Goal: Information Seeking & Learning: Learn about a topic

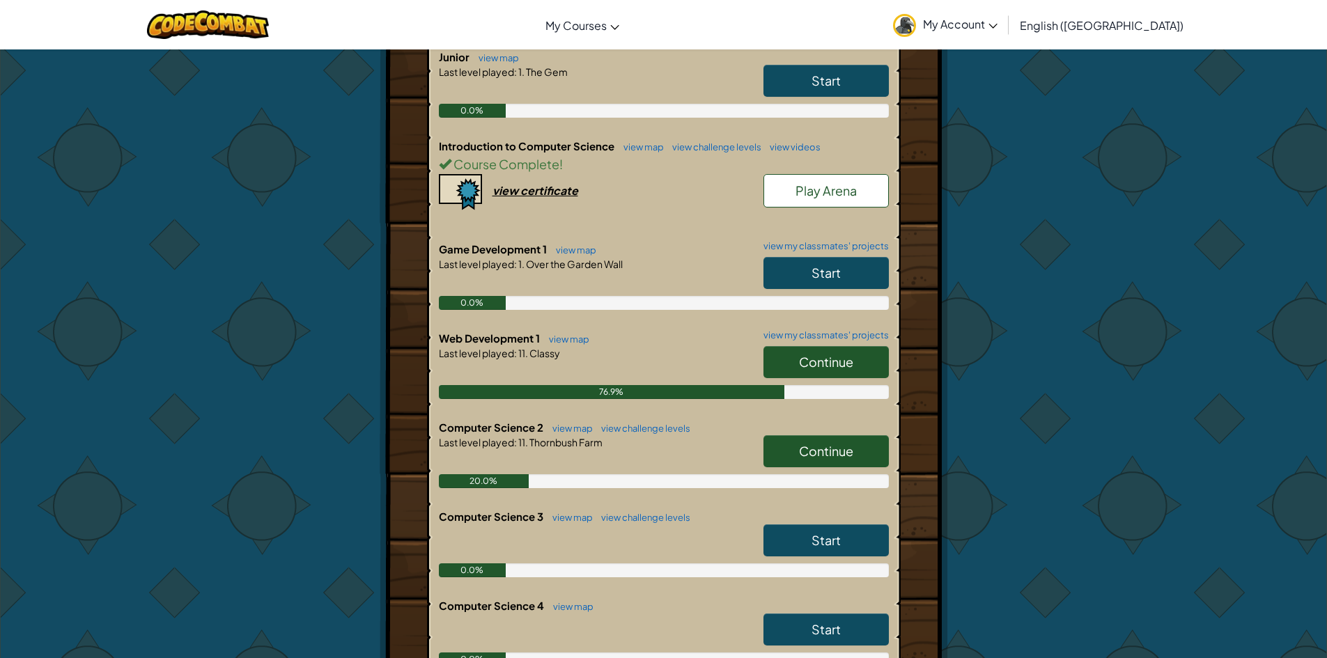
scroll to position [348, 0]
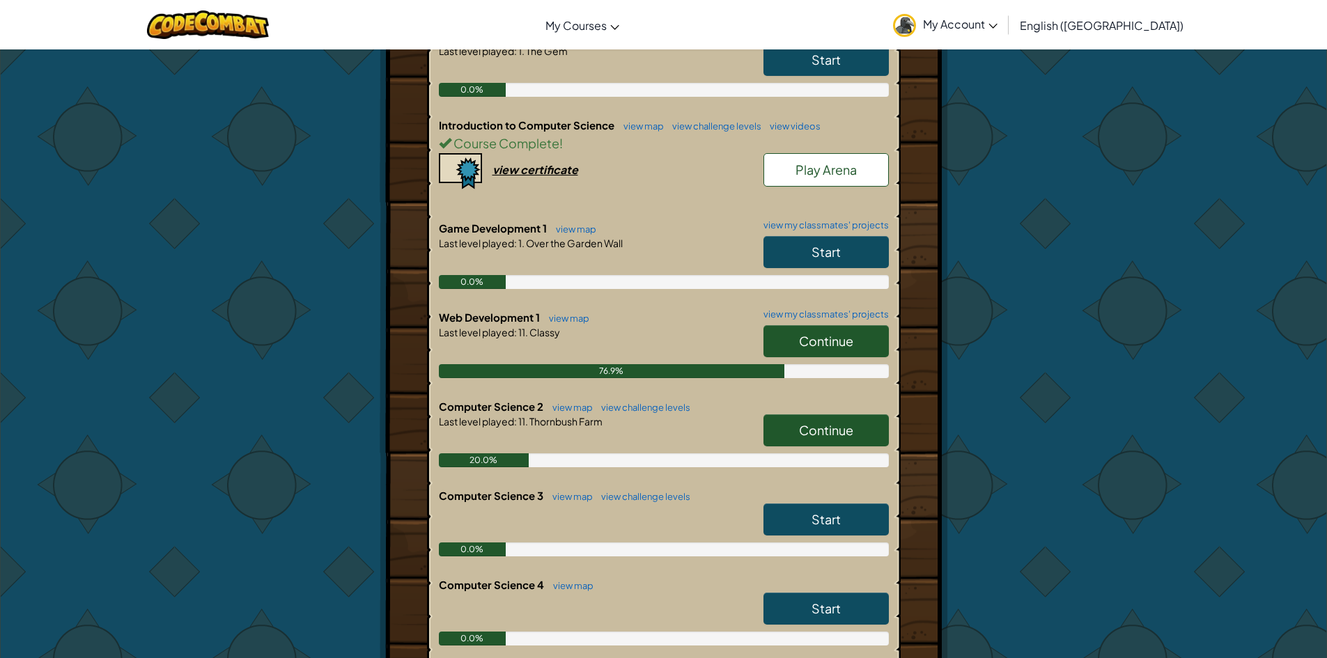
click at [820, 344] on span "Continue" at bounding box center [826, 341] width 54 height 16
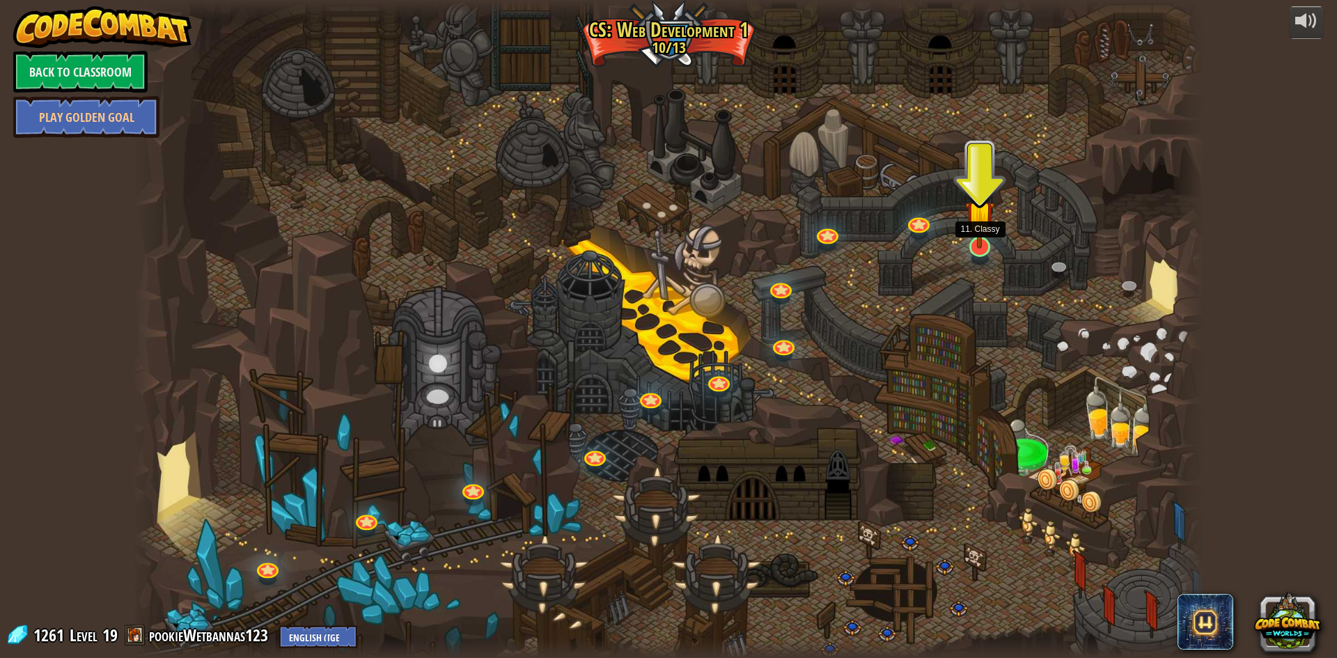
click at [976, 246] on img at bounding box center [979, 216] width 29 height 68
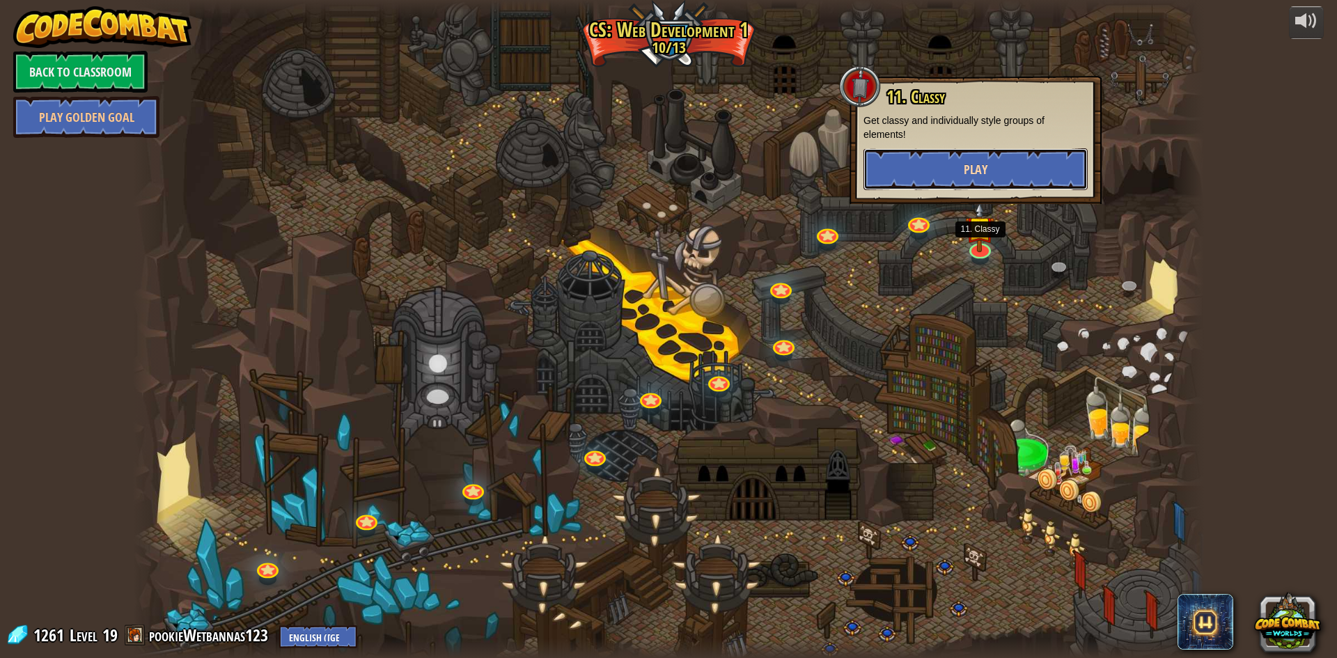
click at [949, 188] on button "Play" at bounding box center [976, 169] width 224 height 42
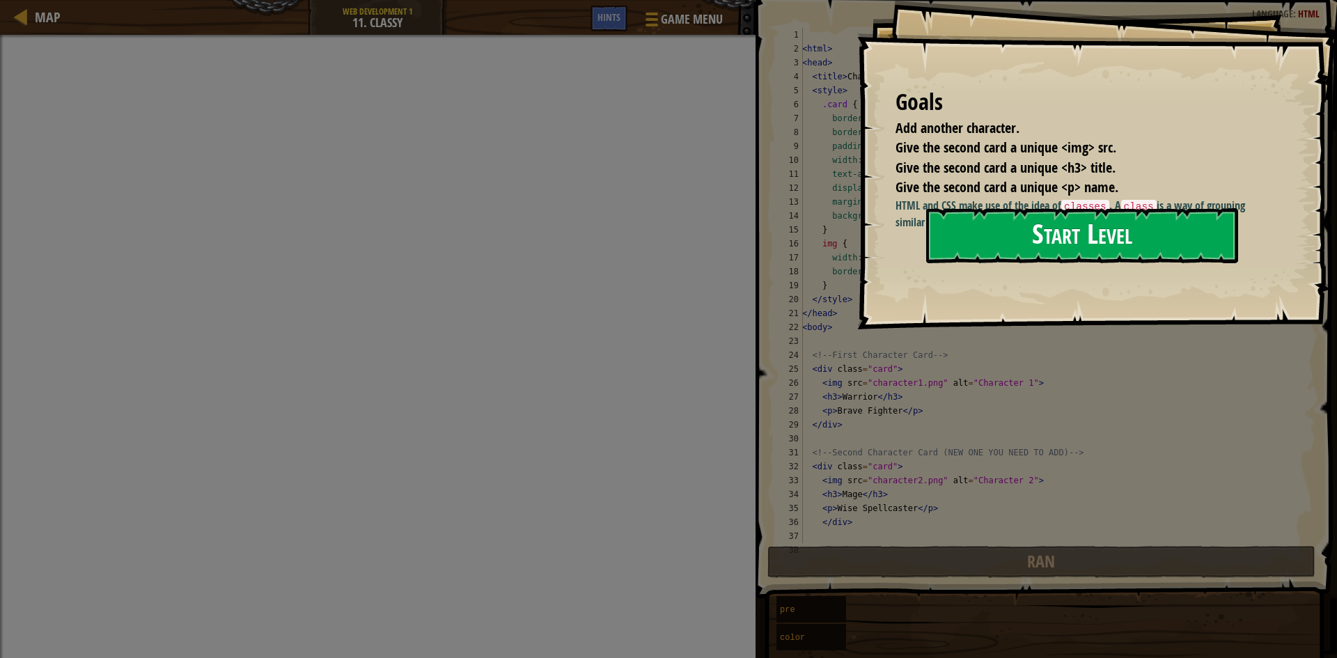
click at [1052, 250] on button "Start Level" at bounding box center [1082, 235] width 312 height 55
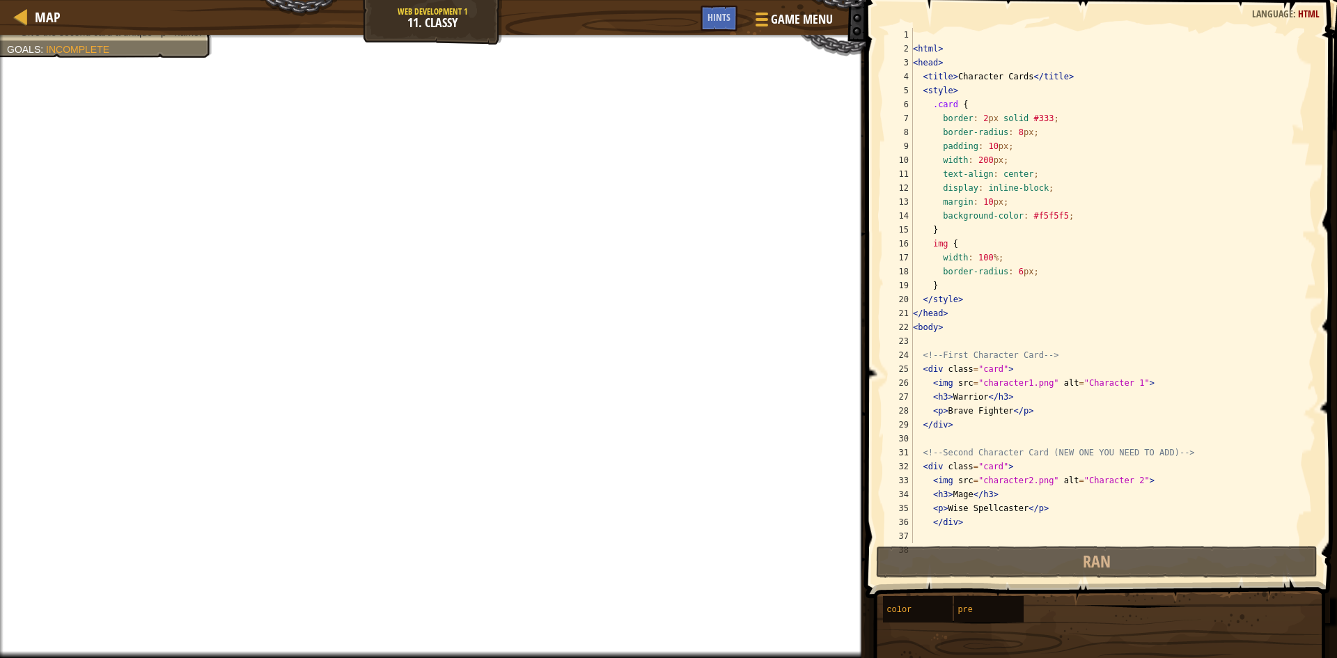
scroll to position [111, 0]
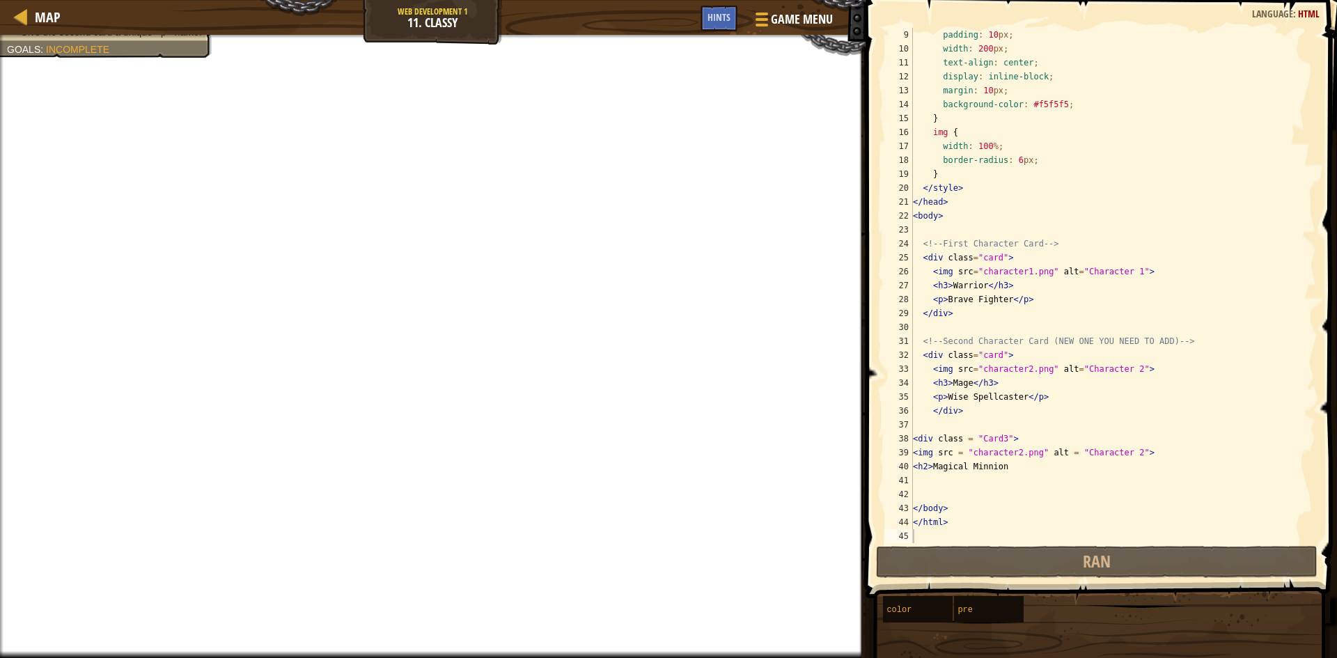
type textarea "<div class="card">"
drag, startPoint x: 1152, startPoint y: 242, endPoint x: 1132, endPoint y: 214, distance: 34.0
drag, startPoint x: 0, startPoint y: 123, endPoint x: 0, endPoint y: 691, distance: 568.3
click at [1063, 321] on div "padding : 10 px ; width : 200 px ; text-align : center ; display : inline-block…" at bounding box center [1108, 299] width 396 height 543
click at [1039, 316] on div "padding : 10 px ; width : 200 px ; text-align : center ; display : inline-block…" at bounding box center [1108, 299] width 396 height 543
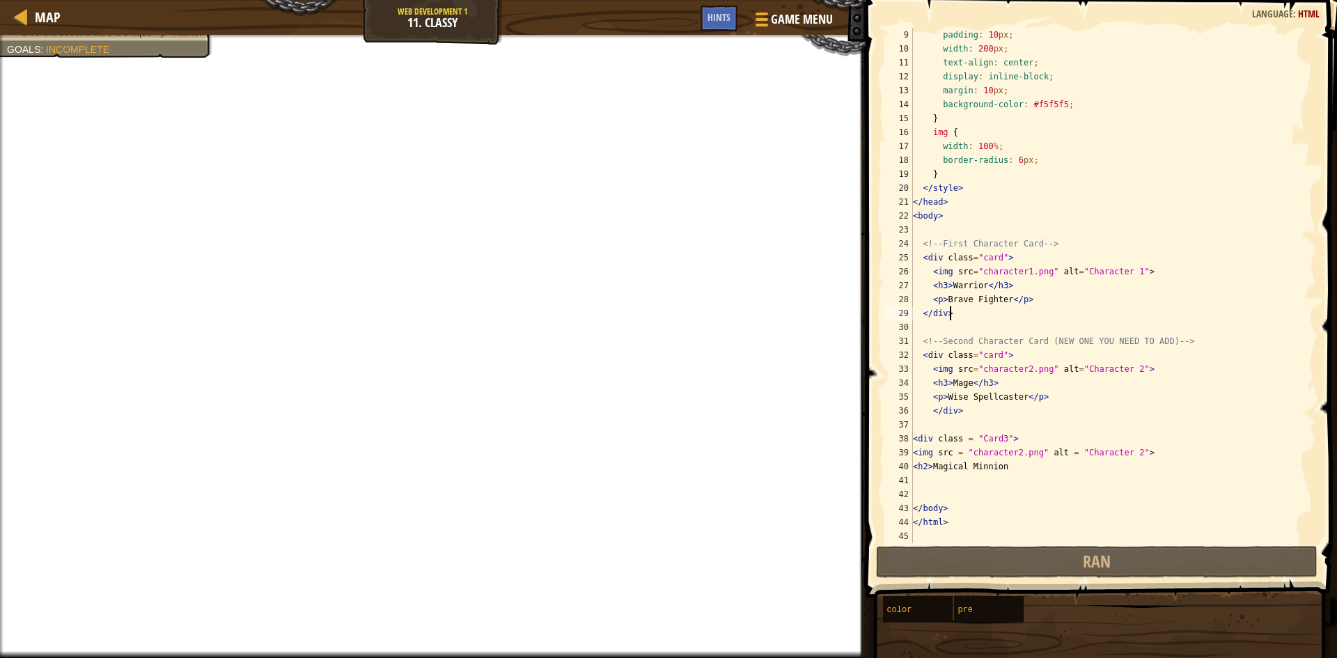
click at [1035, 305] on div "padding : 10 px ; width : 200 px ; text-align : center ; display : inline-block…" at bounding box center [1108, 299] width 396 height 543
drag, startPoint x: 1036, startPoint y: 293, endPoint x: 1042, endPoint y: 287, distance: 7.9
click at [1037, 290] on div "padding : 10 px ; width : 200 px ; text-align : center ; display : inline-block…" at bounding box center [1108, 299] width 396 height 543
click at [1162, 250] on div "padding : 10 px ; width : 200 px ; text-align : center ; display : inline-block…" at bounding box center [1108, 299] width 396 height 543
click at [1026, 257] on div "padding : 10 px ; width : 200 px ; text-align : center ; display : inline-block…" at bounding box center [1108, 299] width 396 height 543
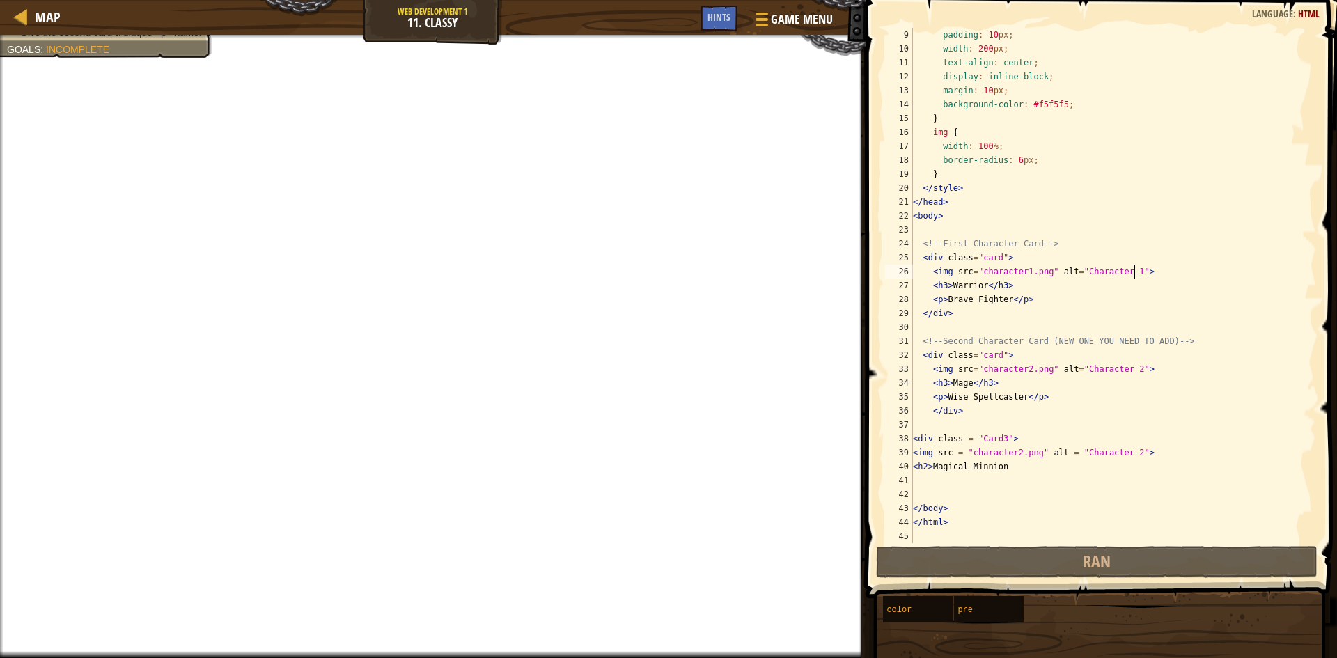
click at [1162, 267] on div "padding : 10 px ; width : 200 px ; text-align : center ; display : inline-block…" at bounding box center [1108, 299] width 396 height 543
click at [1109, 281] on div "padding : 10 px ; width : 200 px ; text-align : center ; display : inline-block…" at bounding box center [1108, 299] width 396 height 543
click at [1107, 296] on div "padding : 10 px ; width : 200 px ; text-align : center ; display : inline-block…" at bounding box center [1108, 299] width 396 height 543
click at [941, 341] on div "padding : 10 px ; width : 200 px ; text-align : center ; display : inline-block…" at bounding box center [1108, 299] width 396 height 543
type textarea "<!-- Second Character Card (NEW ONE YOU NEED TO ADD) -->"
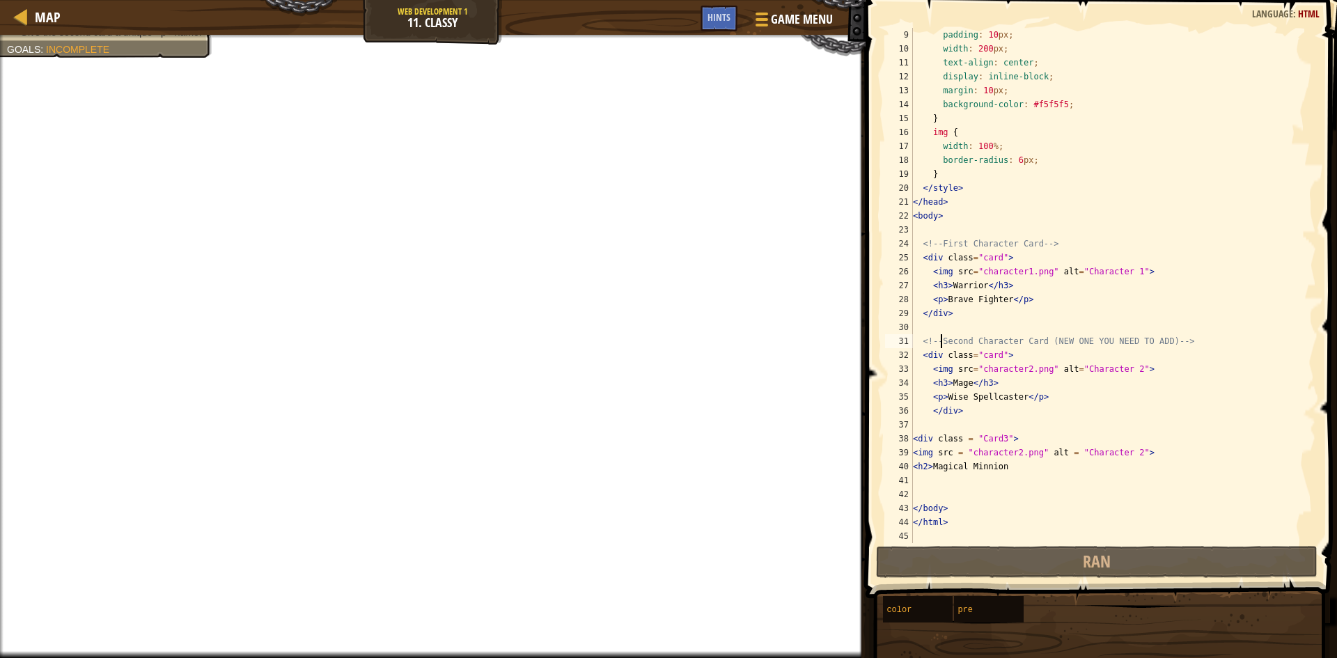
click at [972, 321] on div "padding : 10 px ; width : 200 px ; text-align : center ; display : inline-block…" at bounding box center [1108, 299] width 396 height 543
click at [986, 302] on div "padding : 10 px ; width : 200 px ; text-align : center ; display : inline-block…" at bounding box center [1108, 299] width 396 height 543
click at [1098, 352] on div "padding : 10 px ; width : 200 px ; text-align : center ; display : inline-block…" at bounding box center [1108, 299] width 396 height 543
click at [1161, 367] on div "padding : 10 px ; width : 200 px ; text-align : center ; display : inline-block…" at bounding box center [1108, 299] width 396 height 543
click at [1091, 398] on div "padding : 10 px ; width : 200 px ; text-align : center ; display : inline-block…" at bounding box center [1108, 299] width 396 height 543
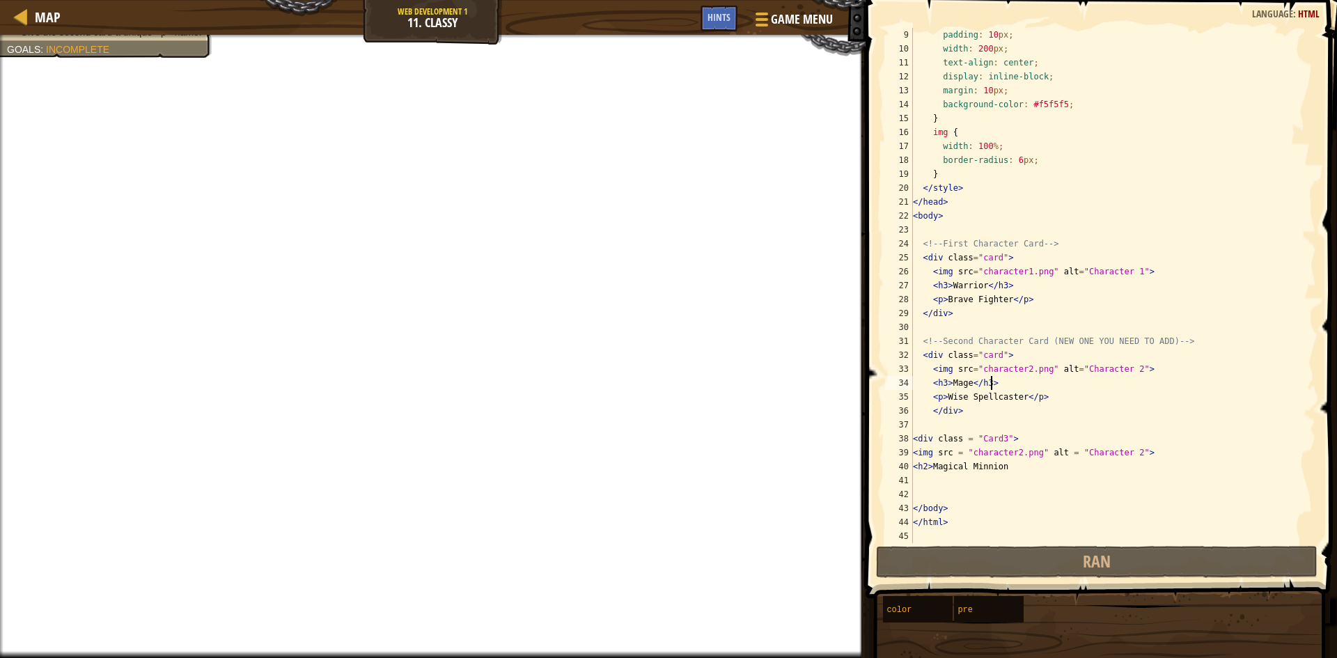
click at [1078, 387] on div "padding : 10 px ; width : 200 px ; text-align : center ; display : inline-block…" at bounding box center [1108, 299] width 396 height 543
click at [1075, 403] on div "padding : 10 px ; width : 200 px ; text-align : center ; display : inline-block…" at bounding box center [1108, 299] width 396 height 543
type textarea "<p>Wise Spellcaster</p>"
click at [957, 488] on div "padding : 10 px ; width : 200 px ; text-align : center ; display : inline-block…" at bounding box center [1108, 299] width 396 height 543
click at [935, 468] on div "padding : 10 px ; width : 200 px ; text-align : center ; display : inline-block…" at bounding box center [1108, 299] width 396 height 543
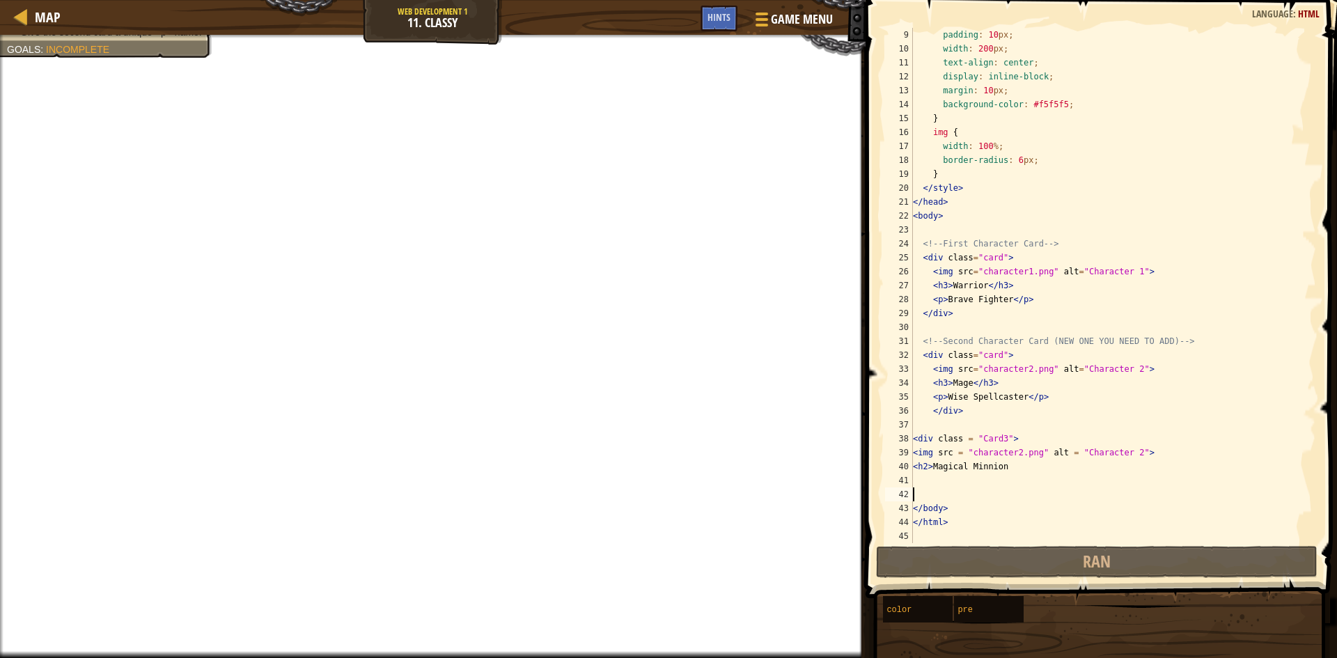
type textarea "<h2>Magical Minnion"
click at [923, 471] on div "padding : 10 px ; width : 200 px ; text-align : center ; display : inline-block…" at bounding box center [1108, 299] width 396 height 543
click at [937, 494] on div "padding : 10 px ; width : 200 px ; text-align : center ; display : inline-block…" at bounding box center [1108, 299] width 396 height 543
click at [941, 483] on div "padding : 10 px ; width : 200 px ; text-align : center ; display : inline-block…" at bounding box center [1108, 299] width 396 height 543
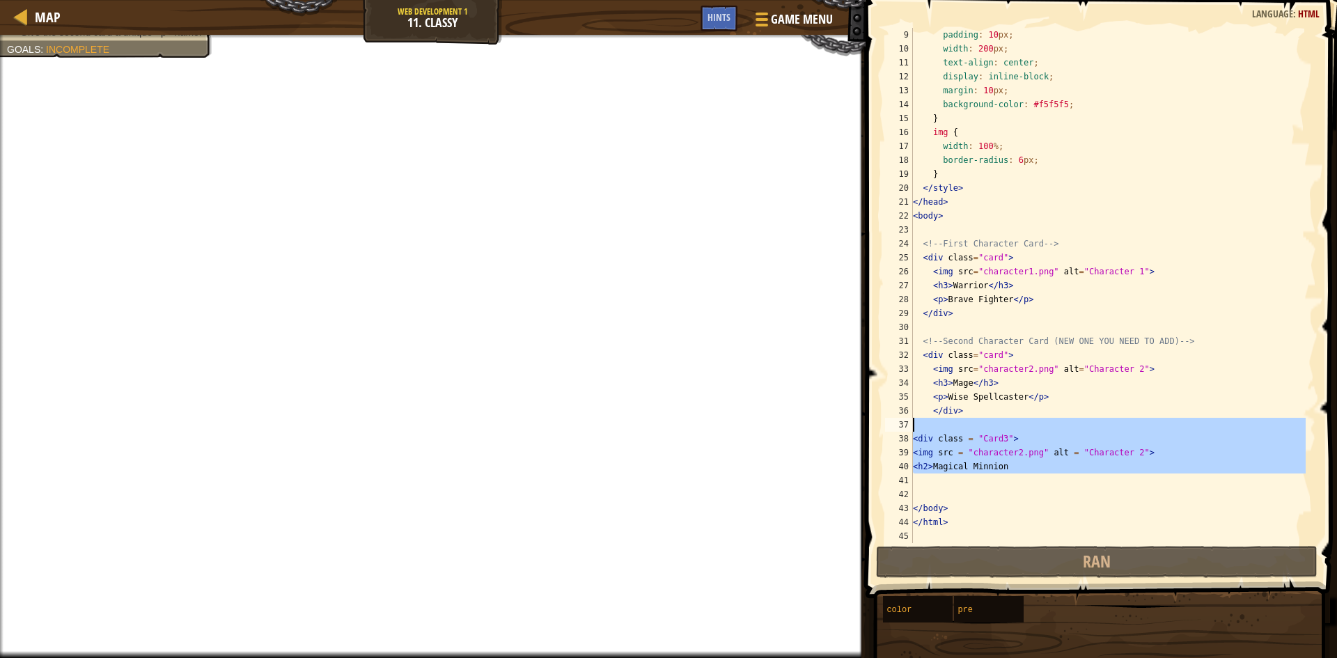
type textarea "<div class = "Card3">"
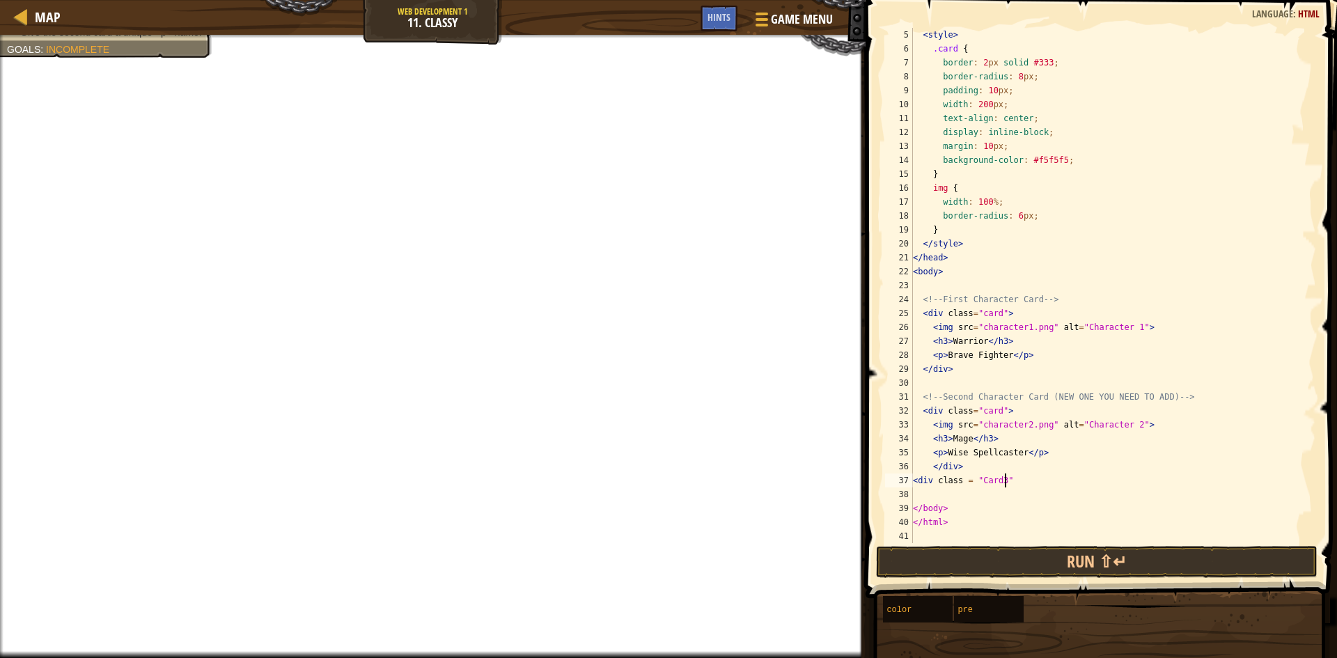
scroll to position [6, 7]
type textarea "<div class = "Card3"</div>"
click at [933, 490] on div "< style > .card { border : 2 px solid #333 ; border-radius : 8 px ; padding : 1…" at bounding box center [1108, 299] width 396 height 543
click at [945, 511] on div "< style > .card { border : 2 px solid #333 ; border-radius : 8 px ; padding : 1…" at bounding box center [1108, 299] width 396 height 543
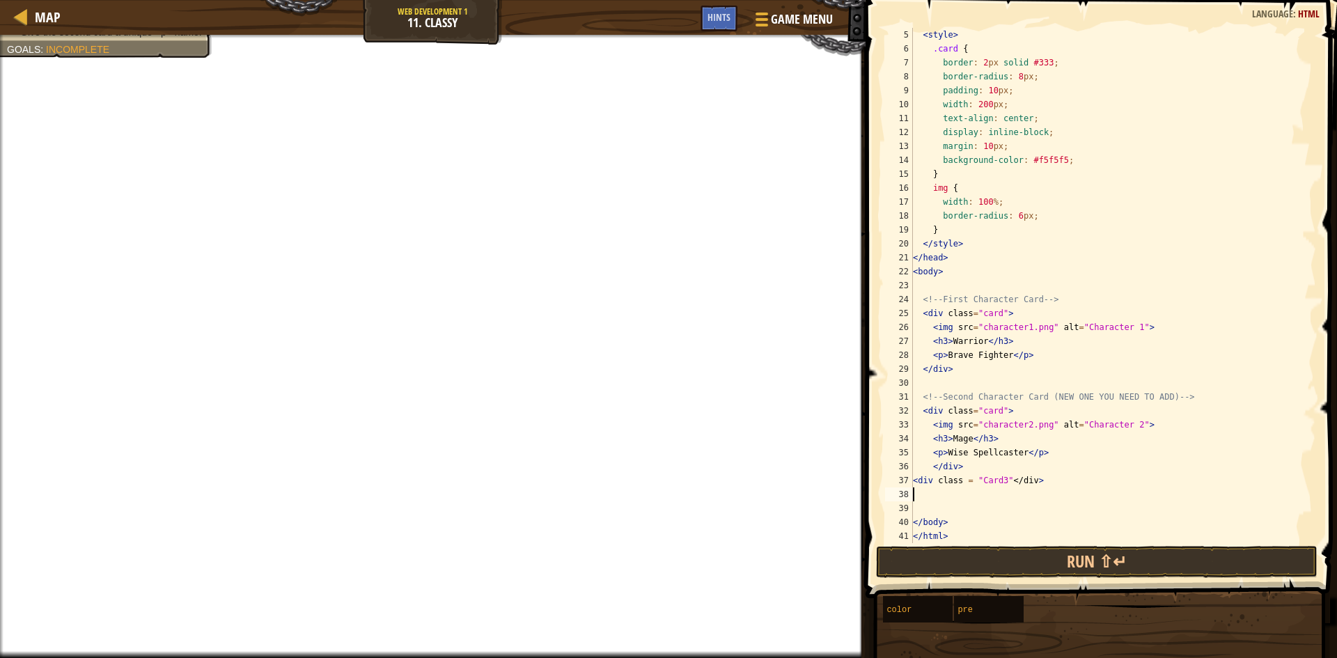
click at [941, 488] on div "< style > .card { border : 2 px solid #333 ; border-radius : 8 px ; padding : 1…" at bounding box center [1108, 299] width 396 height 543
click at [1023, 499] on div "< style > .card { border : 2 px solid #333 ; border-radius : 8 px ; padding : 1…" at bounding box center [1108, 299] width 396 height 543
type textarea "</body>"
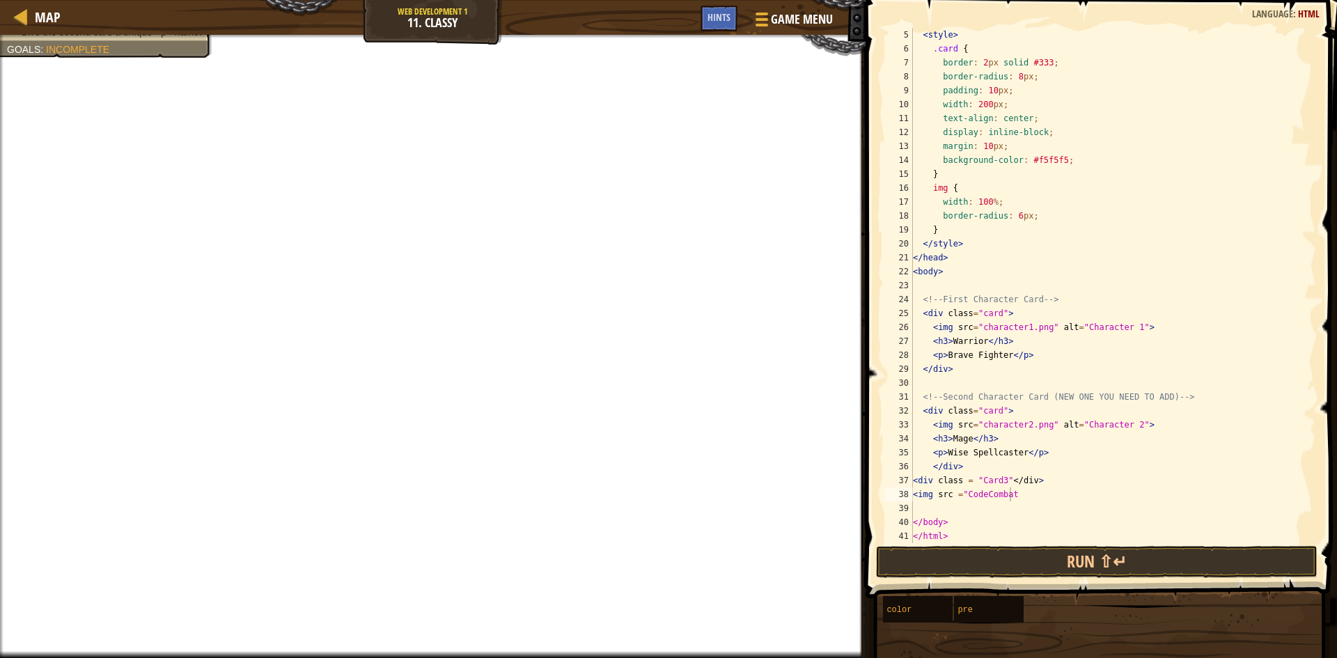
click at [1093, 515] on div "< style > .card { border : 2 px solid #333 ; border-radius : 8 px ; padding : 1…" at bounding box center [1108, 299] width 396 height 543
click at [1063, 502] on div "< style > .card { border : 2 px solid #333 ; border-radius : 8 px ; padding : 1…" at bounding box center [1108, 299] width 396 height 543
click at [1048, 478] on div "< style > .card { border : 2 px solid #333 ; border-radius : 8 px ; padding : 1…" at bounding box center [1108, 299] width 396 height 543
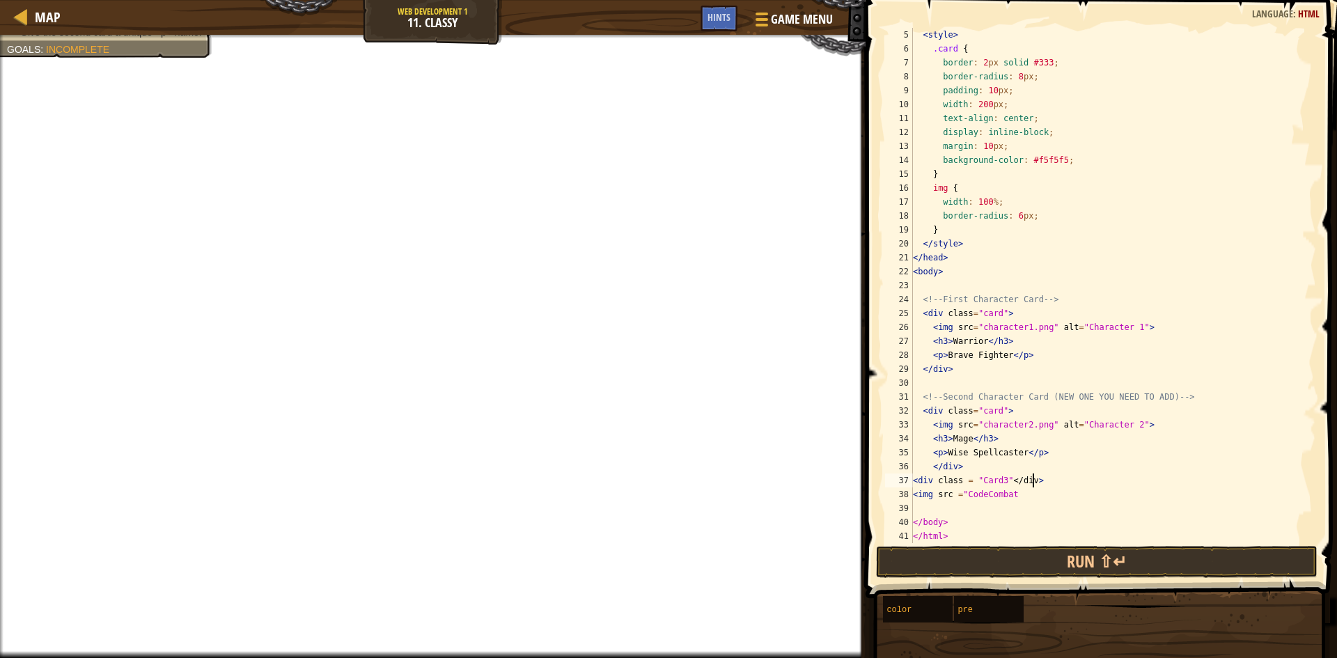
click at [1045, 487] on div "< style > .card { border : 2 px solid #333 ; border-radius : 8 px ; padding : 1…" at bounding box center [1108, 299] width 396 height 543
click at [1045, 497] on div "< style > .card { border : 2 px solid #333 ; border-radius : 8 px ; padding : 1…" at bounding box center [1108, 299] width 396 height 543
click at [974, 499] on div "< style > .card { border : 2 px solid #333 ; border-radius : 8 px ; padding : 1…" at bounding box center [1108, 299] width 396 height 543
click at [974, 527] on div "< style > .card { border : 2 px solid #333 ; border-radius : 8 px ; padding : 1…" at bounding box center [1108, 299] width 396 height 543
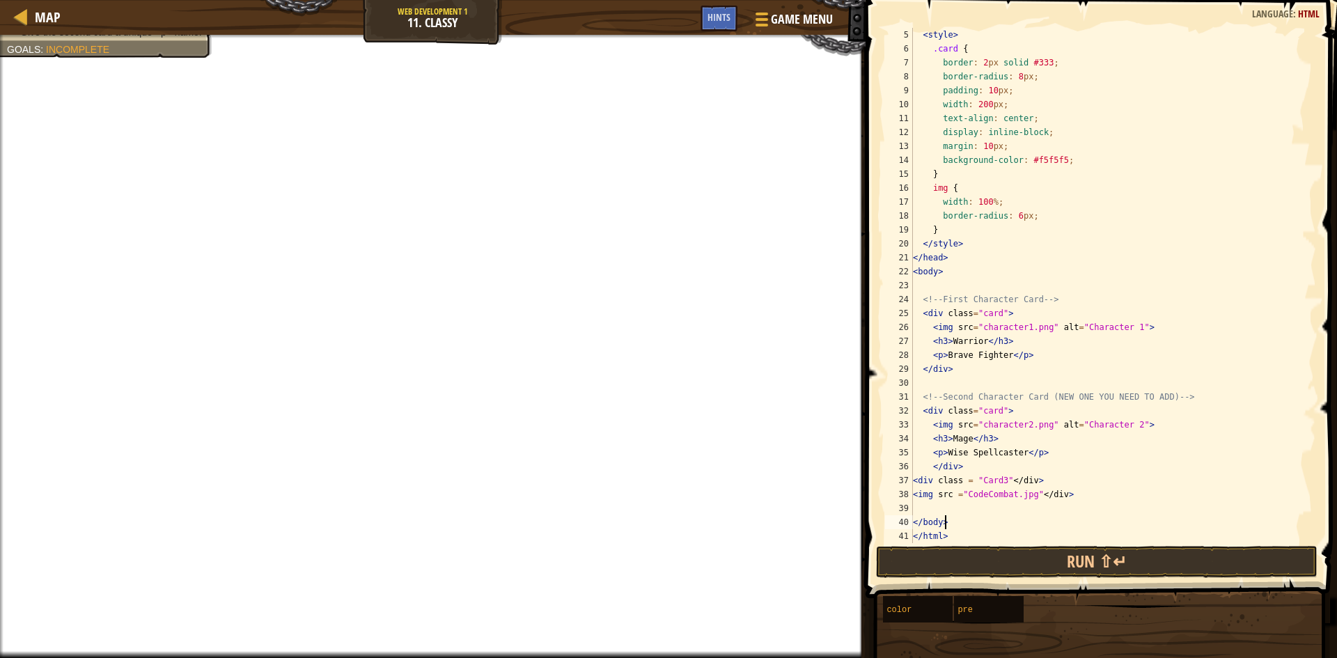
type textarea "</body>"
click at [974, 520] on div "< style > .card { border : 2 px solid #333 ; border-radius : 8 px ; padding : 1…" at bounding box center [1108, 299] width 396 height 543
click at [974, 508] on div "< style > .card { border : 2 px solid #333 ; border-radius : 8 px ; padding : 1…" at bounding box center [1108, 299] width 396 height 543
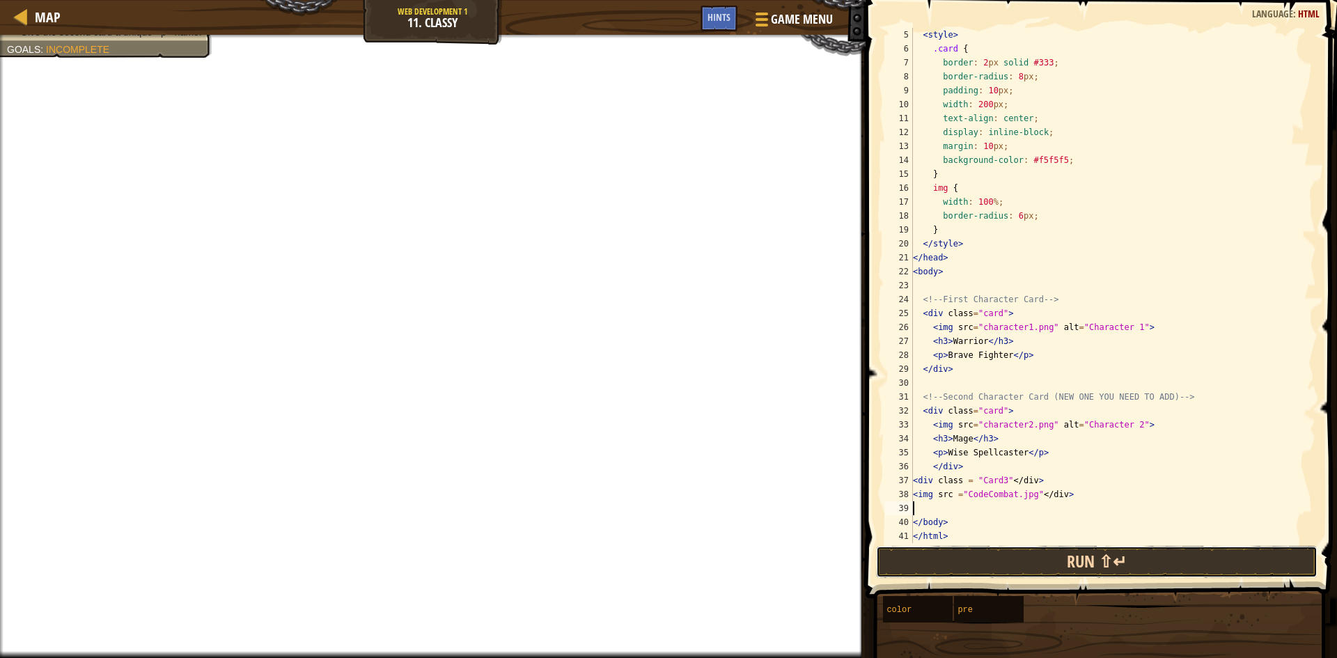
click at [1103, 547] on button "Run ⇧↵" at bounding box center [1097, 562] width 442 height 32
click at [1107, 553] on button "Run ⇧↵" at bounding box center [1097, 562] width 442 height 32
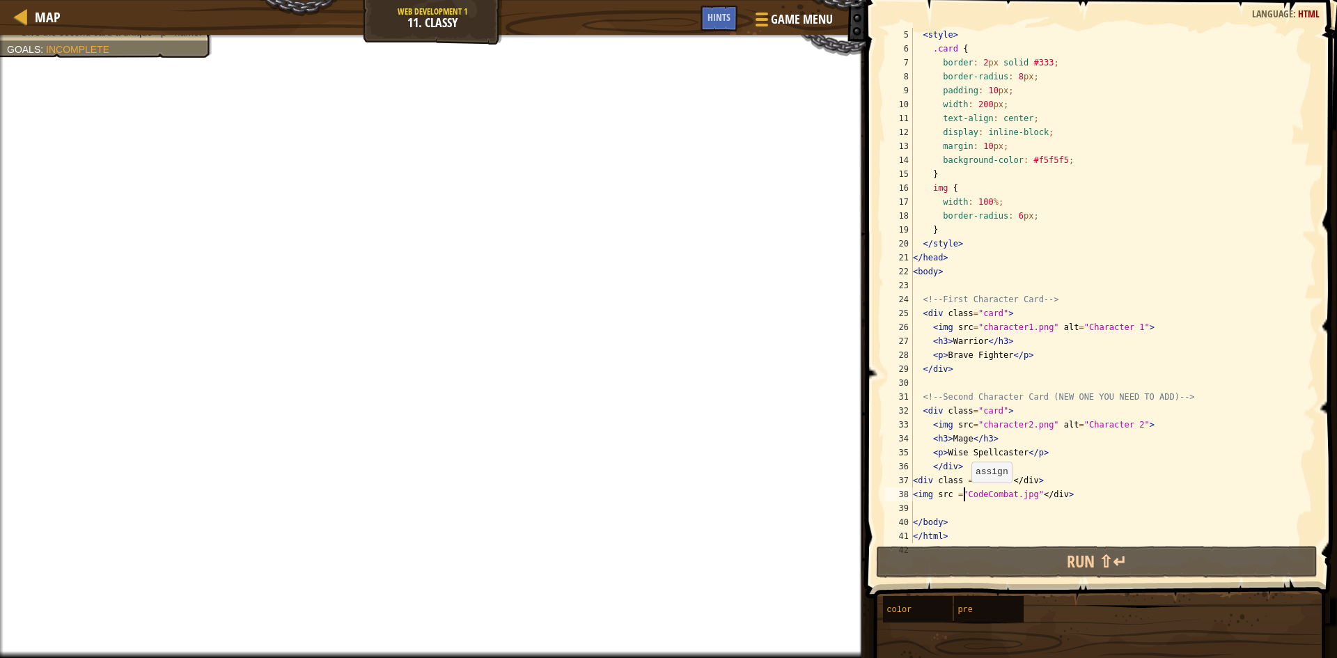
click at [965, 497] on div "< style > .card { border : 2 px solid #333 ; border-radius : 8 px ; padding : 1…" at bounding box center [1108, 299] width 396 height 543
click at [962, 499] on div "< style > .card { border : 2 px solid #333 ; border-radius : 8 px ; padding : 1…" at bounding box center [1108, 299] width 396 height 543
drag, startPoint x: 1061, startPoint y: 498, endPoint x: 958, endPoint y: 498, distance: 103.1
click at [958, 498] on div "< style > .card { border : 2 px solid #333 ; border-radius : 8 px ; padding : 1…" at bounding box center [1108, 299] width 396 height 543
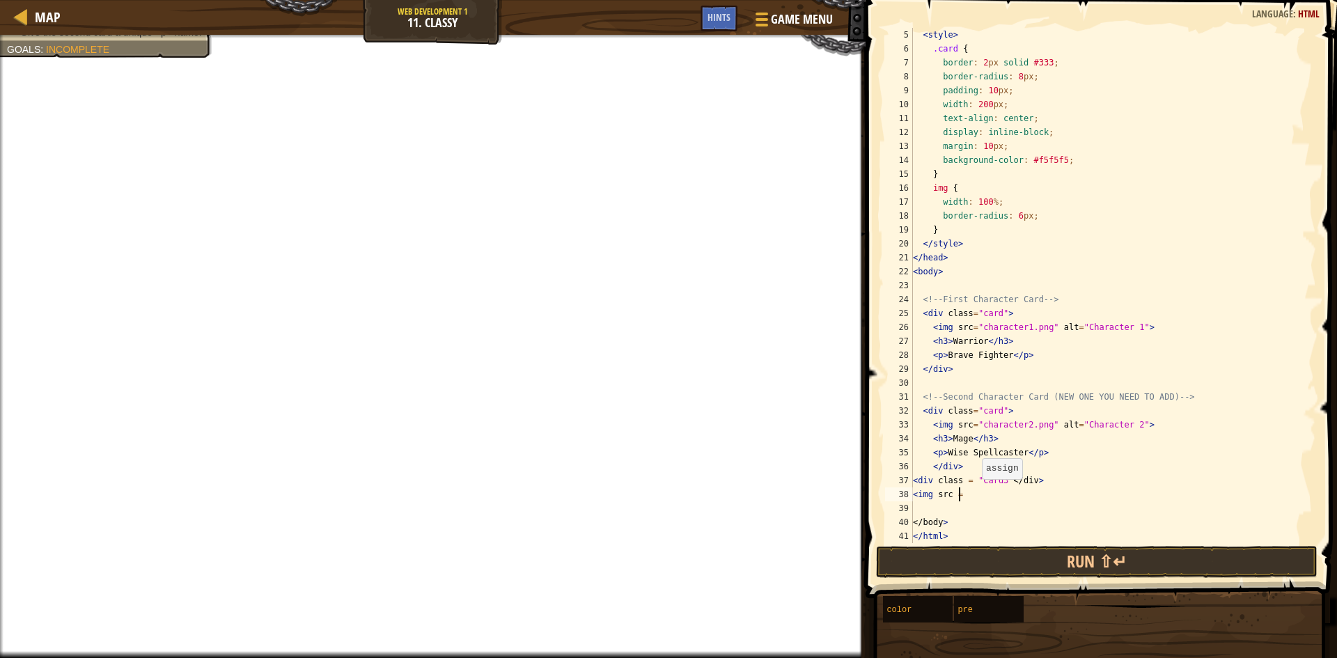
click at [975, 493] on div "< style > .card { border : 2 px solid #333 ; border-radius : 8 px ; padding : 1…" at bounding box center [1108, 299] width 396 height 543
type textarea "<img src ="images.jpg"
click at [722, 38] on div "Game Menu Done Hints" at bounding box center [771, 22] width 141 height 33
